Goal: Find specific page/section: Find specific page/section

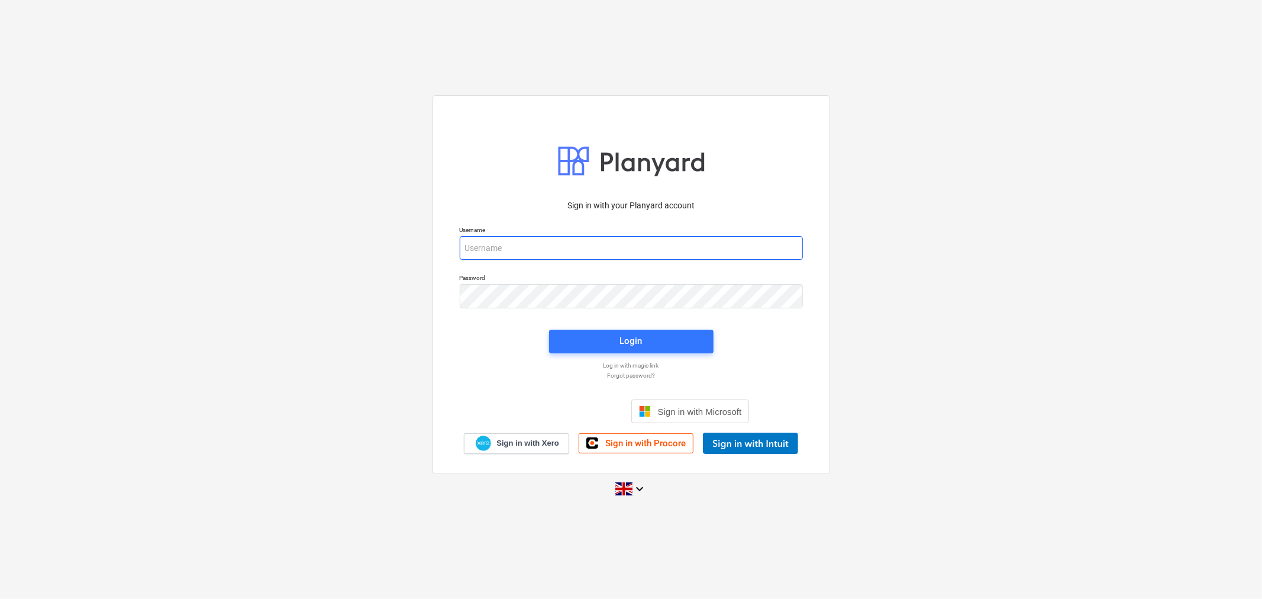
type input "[EMAIL_ADDRESS][DOMAIN_NAME]"
click at [658, 327] on div "Login" at bounding box center [631, 342] width 179 height 38
click at [657, 343] on span "Login" at bounding box center [631, 340] width 136 height 15
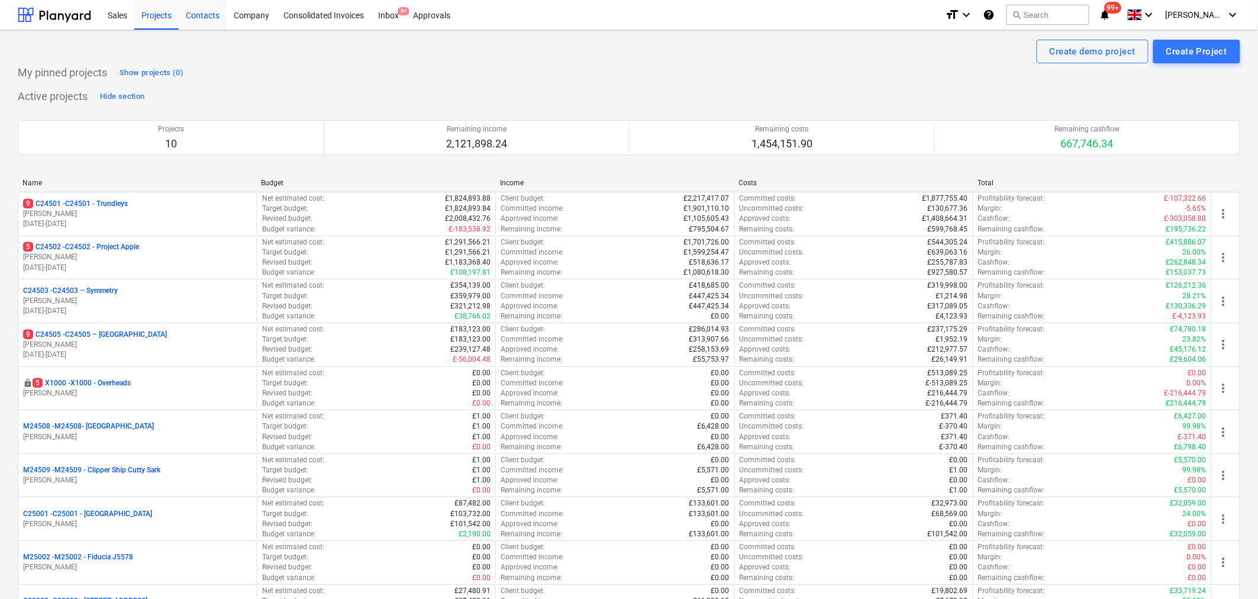
click at [209, 18] on div "Contacts" at bounding box center [203, 14] width 48 height 30
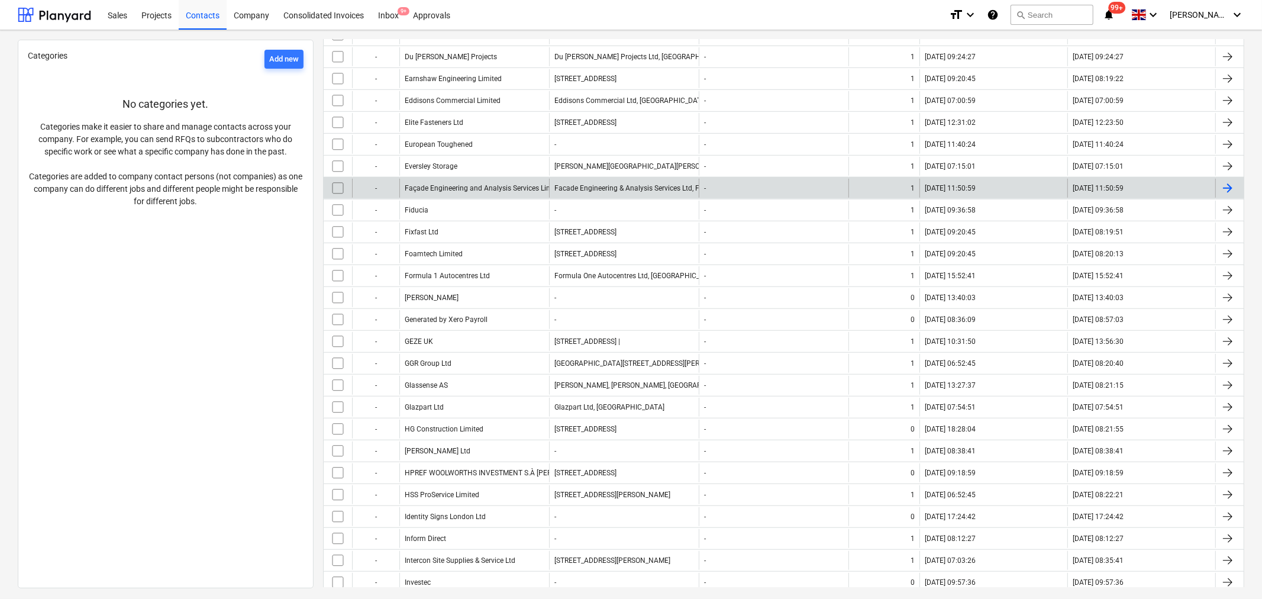
scroll to position [789, 0]
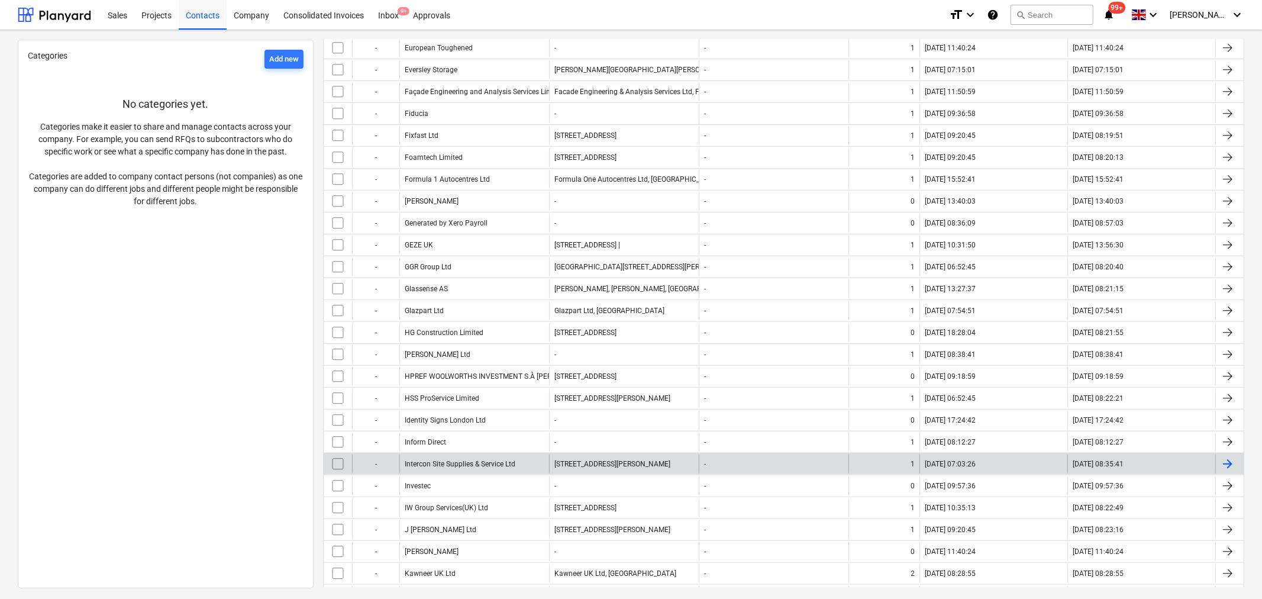
click at [447, 471] on div "Intercon Site Supplies & Service Ltd" at bounding box center [474, 463] width 150 height 19
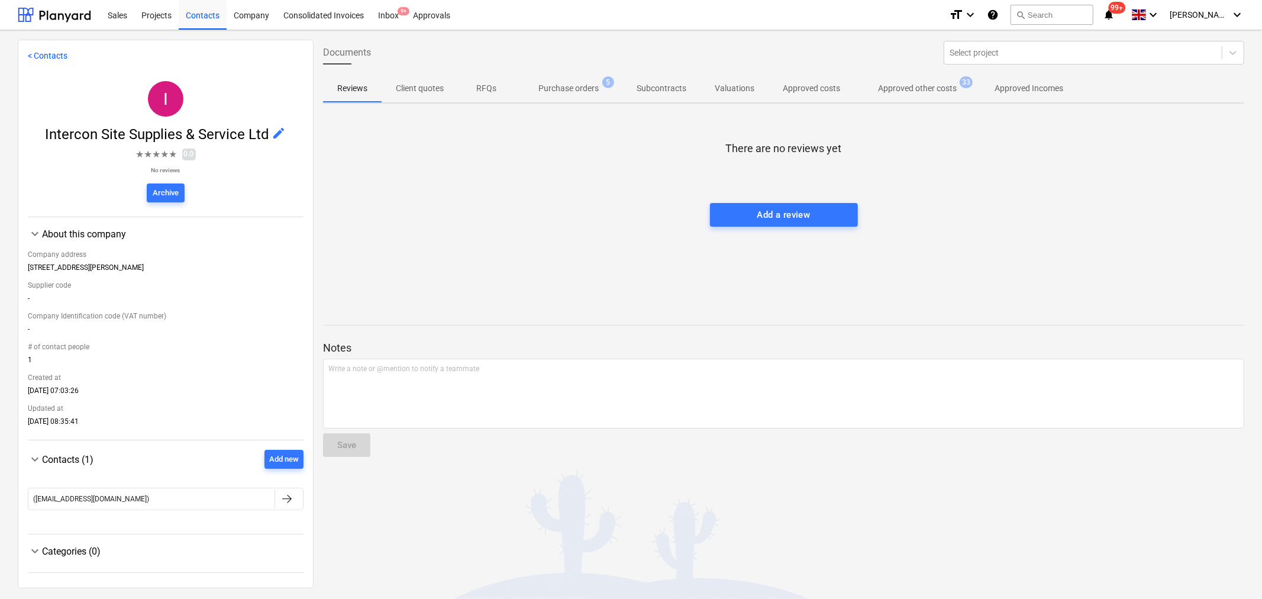
click at [904, 84] on p "Approved other costs" at bounding box center [917, 88] width 79 height 12
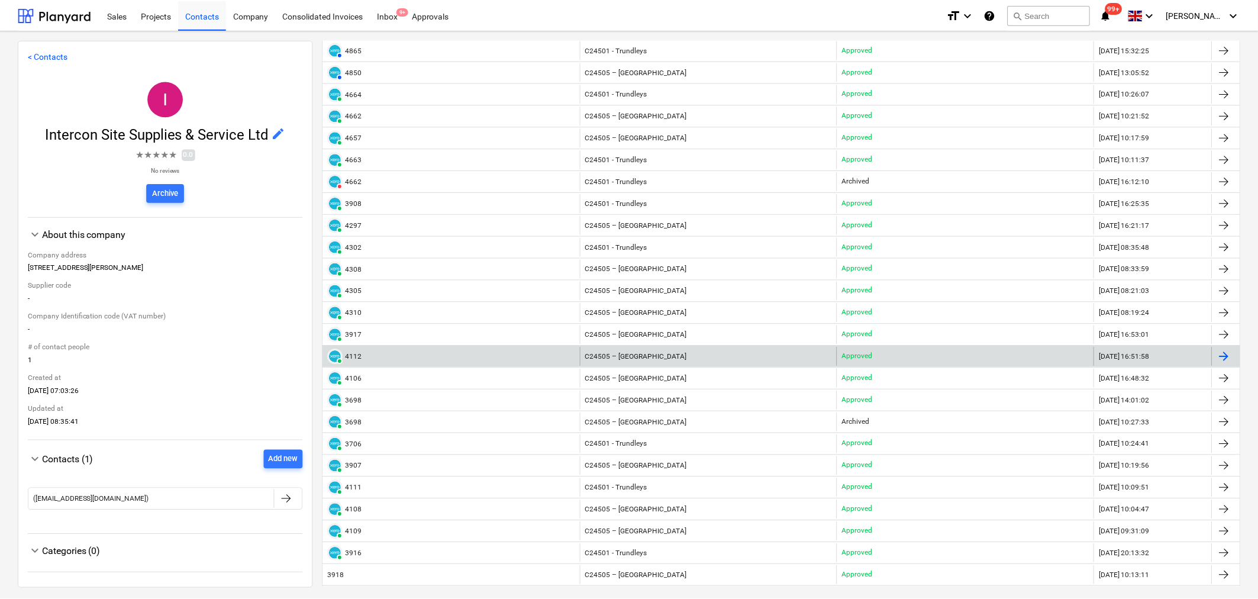
scroll to position [197, 0]
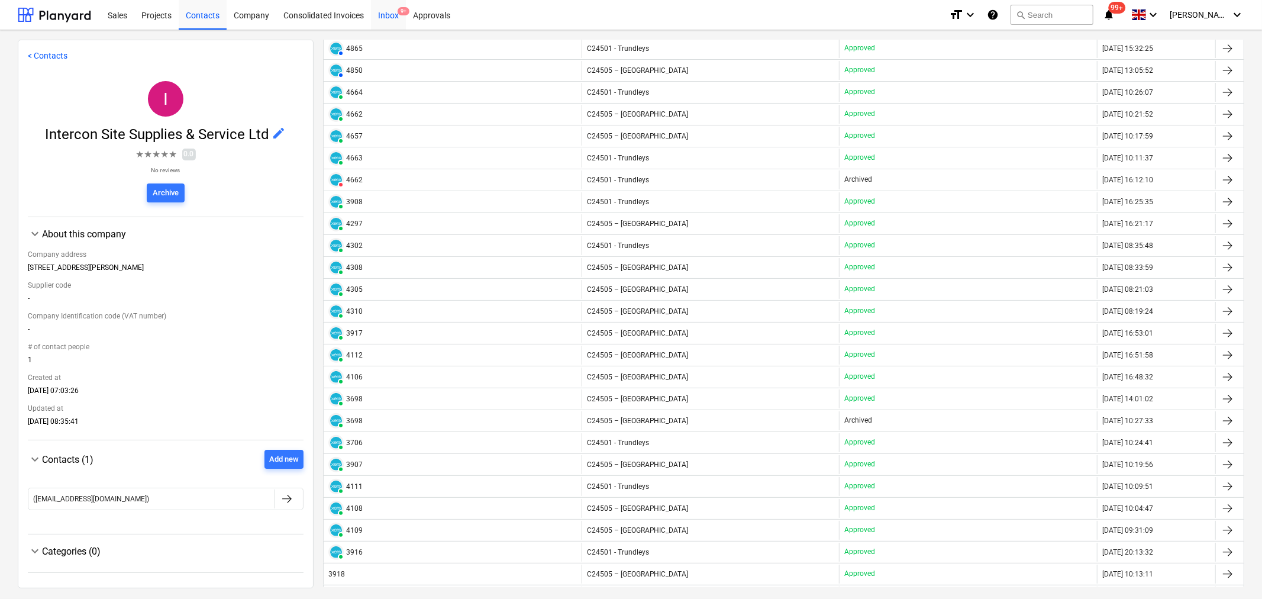
click at [392, 16] on div "Inbox 9+" at bounding box center [388, 14] width 35 height 30
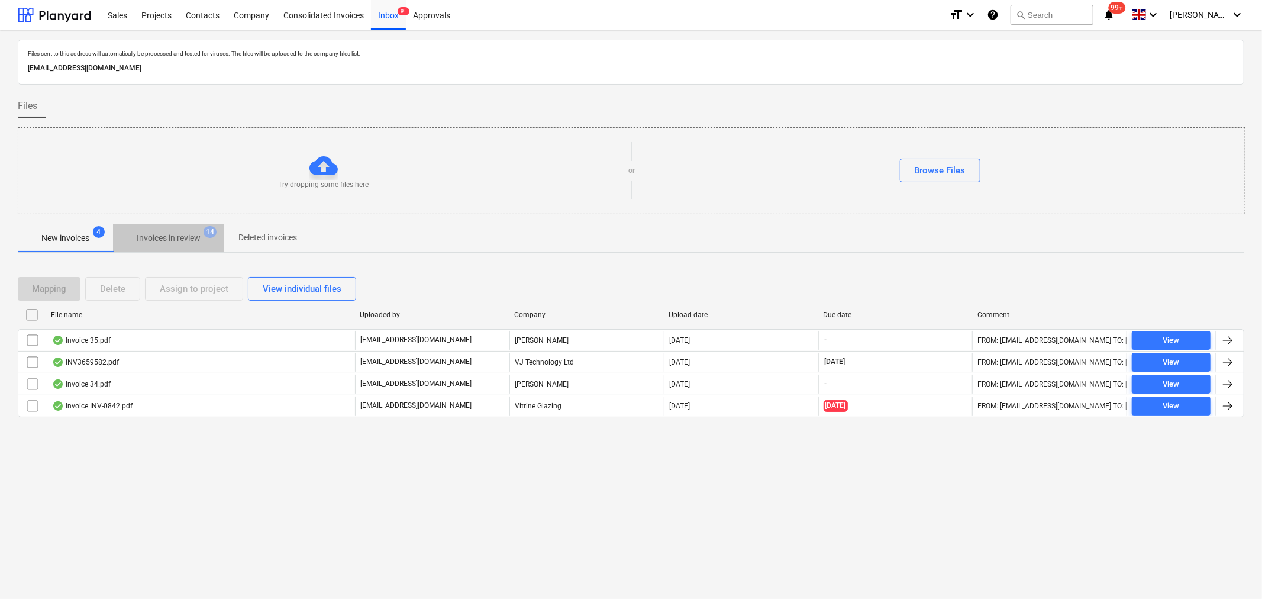
click at [193, 237] on p "Invoices in review" at bounding box center [169, 238] width 64 height 12
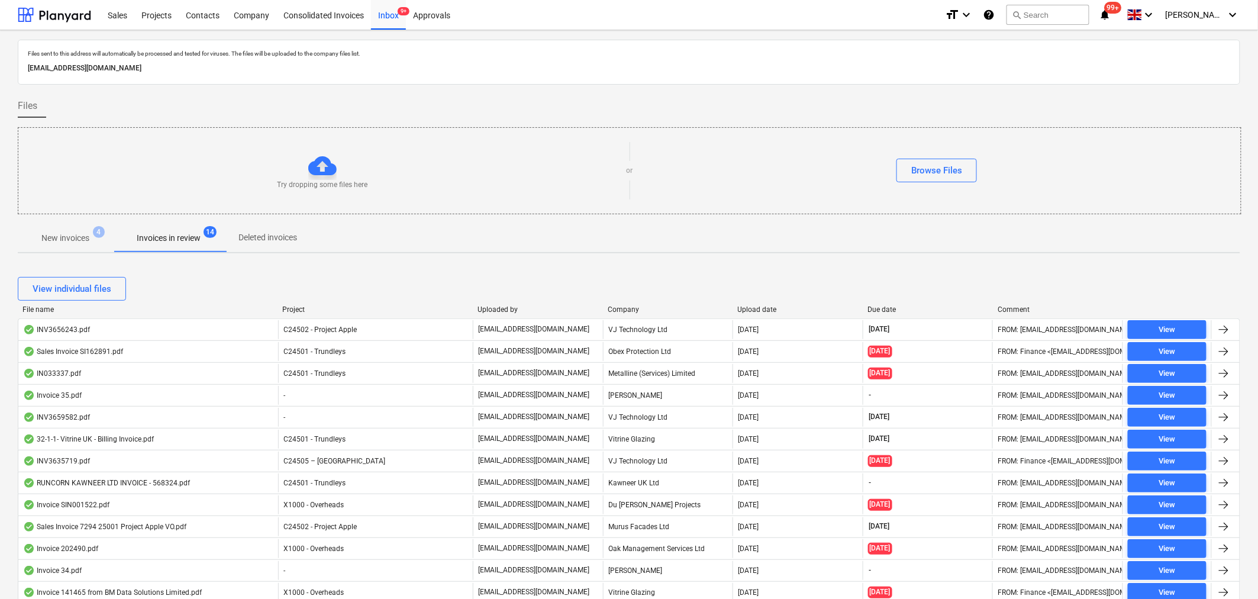
click at [621, 309] on div "Company" at bounding box center [668, 309] width 121 height 8
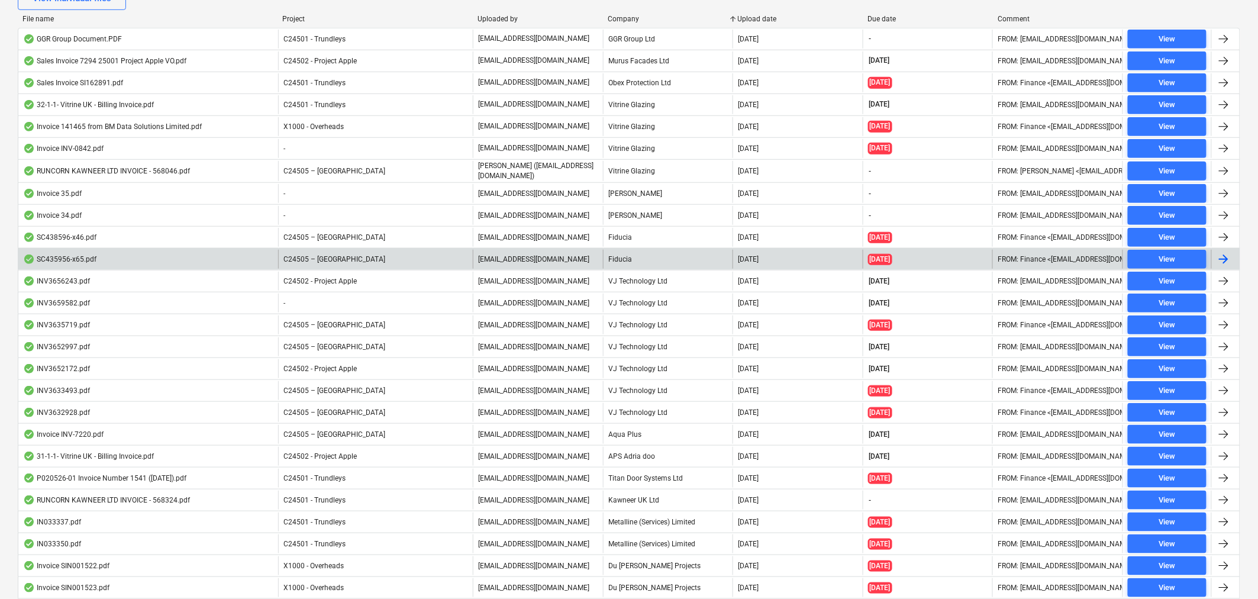
scroll to position [356, 0]
